Goal: Find specific page/section: Find specific page/section

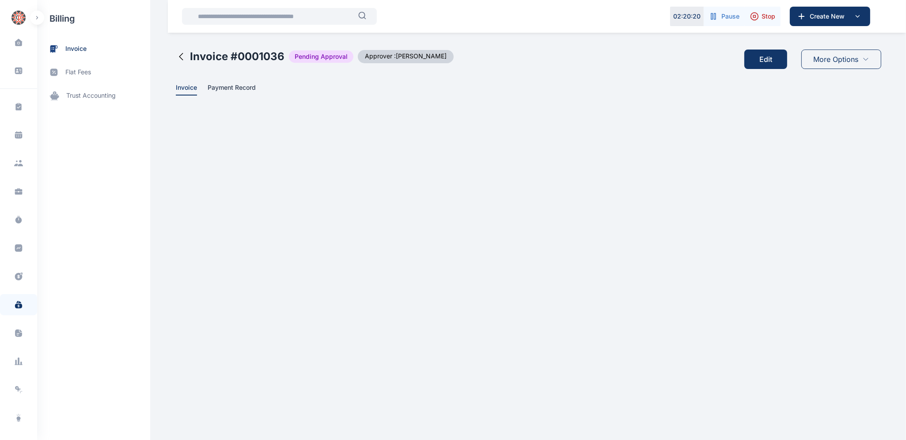
click at [180, 57] on icon at bounding box center [181, 56] width 11 height 11
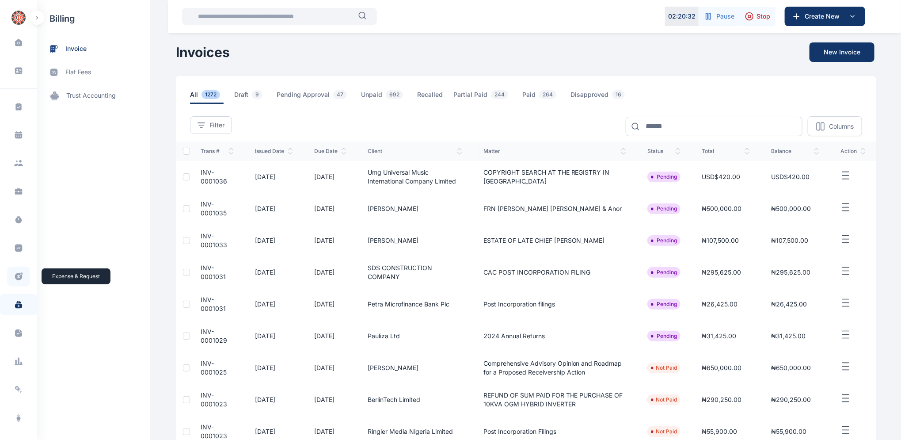
click at [17, 280] on icon at bounding box center [18, 276] width 9 height 9
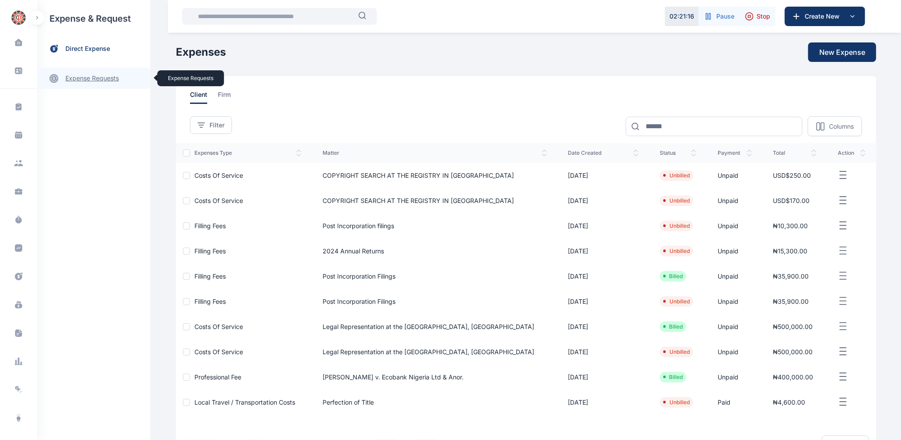
click at [76, 80] on link "expense requests expense requests" at bounding box center [93, 78] width 113 height 21
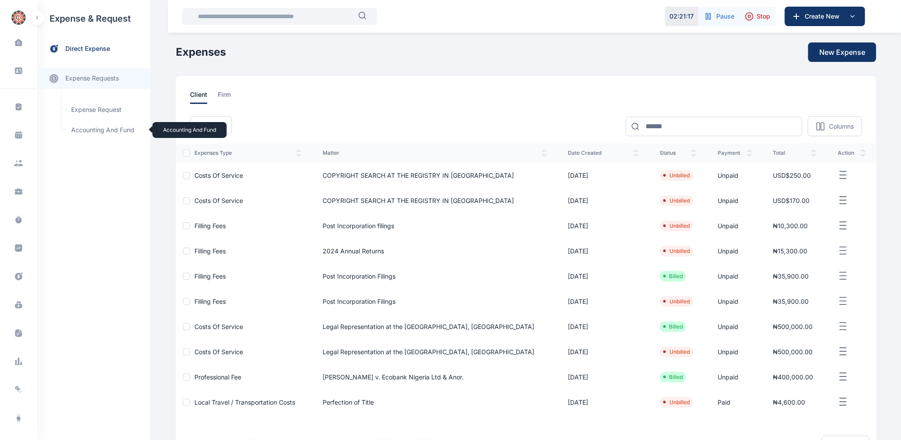
click at [109, 131] on span "Accounting and Fund Accounting and Fund" at bounding box center [106, 130] width 80 height 17
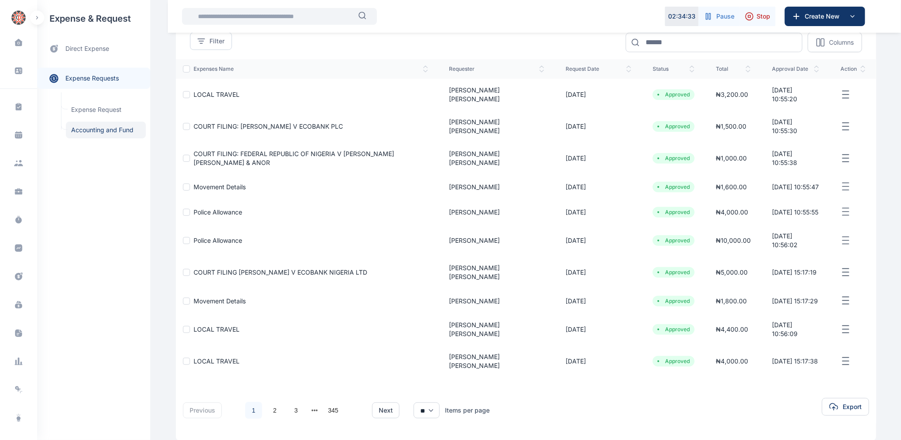
scroll to position [80, 0]
